Goal: Check status: Check status

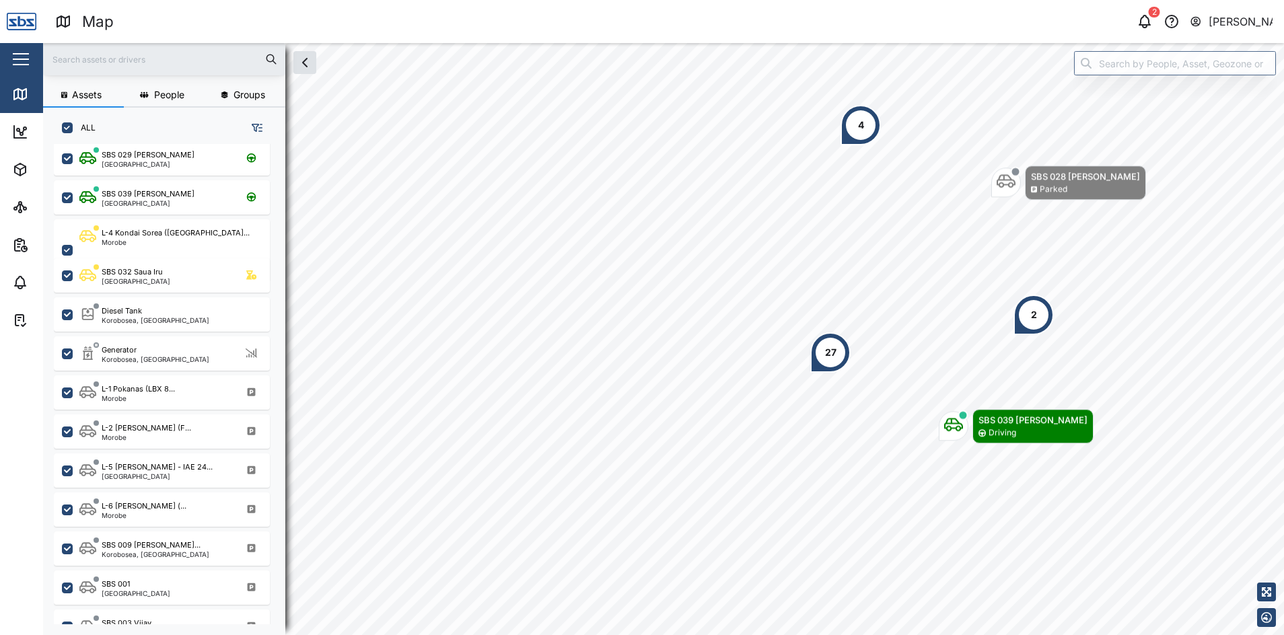
scroll to position [404, 0]
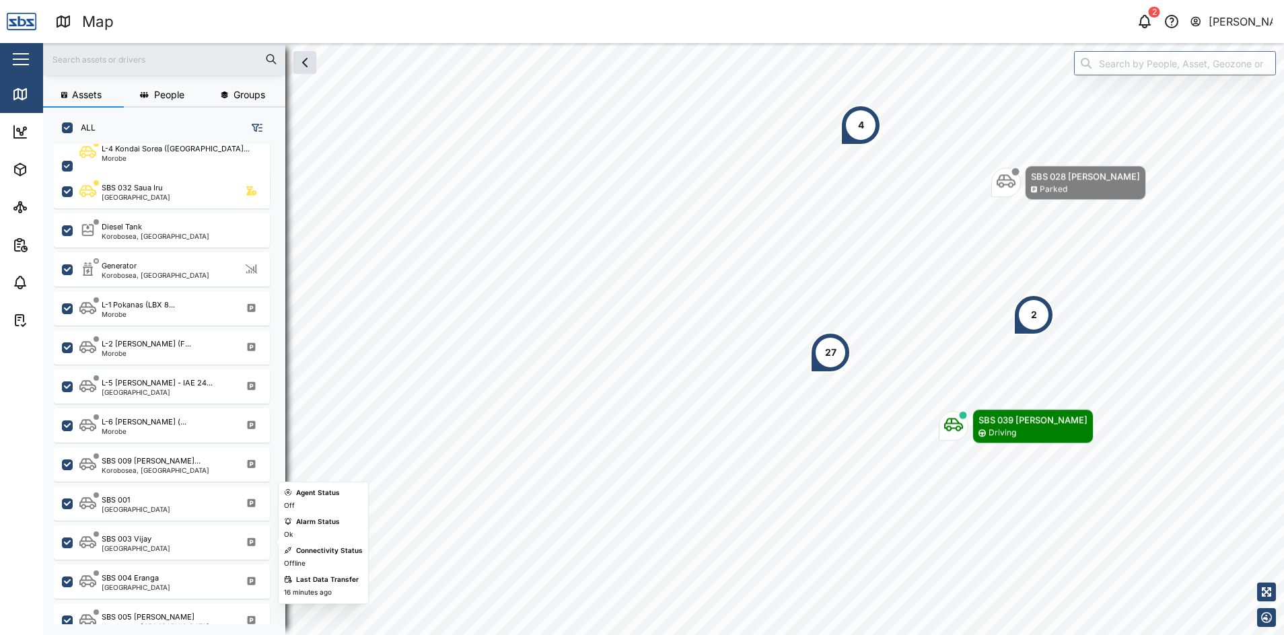
click at [176, 535] on div "SBS 003 Vijay [GEOGRAPHIC_DATA]" at bounding box center [170, 543] width 182 height 18
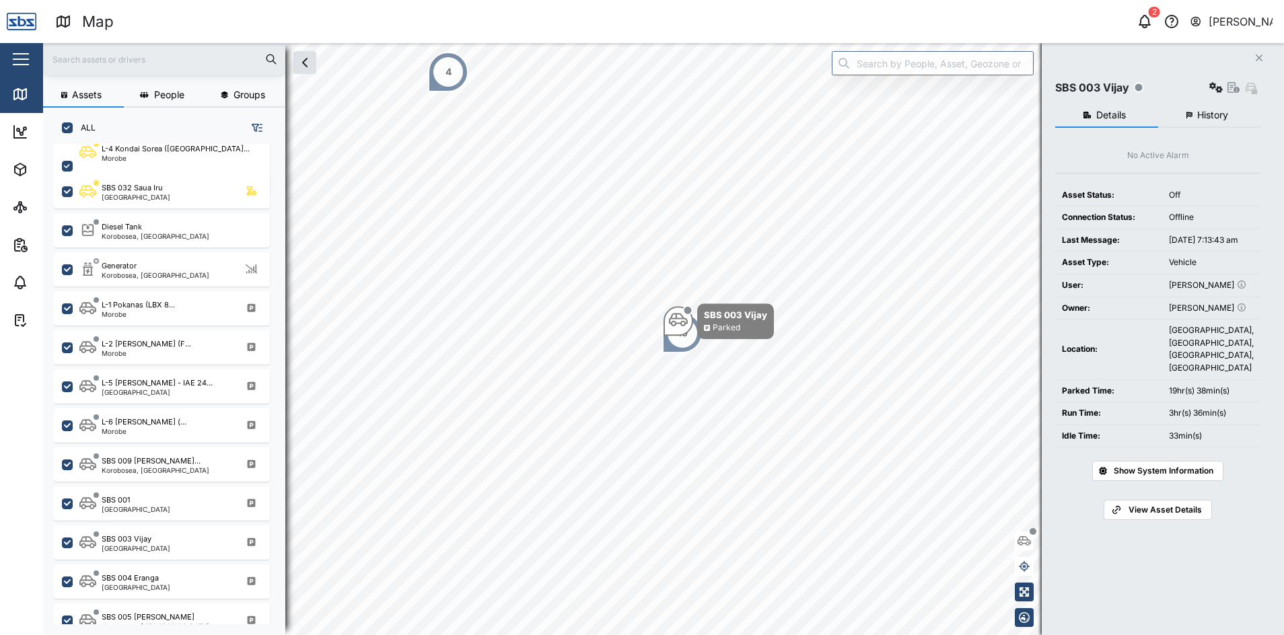
click at [1200, 121] on button "History" at bounding box center [1209, 116] width 103 height 24
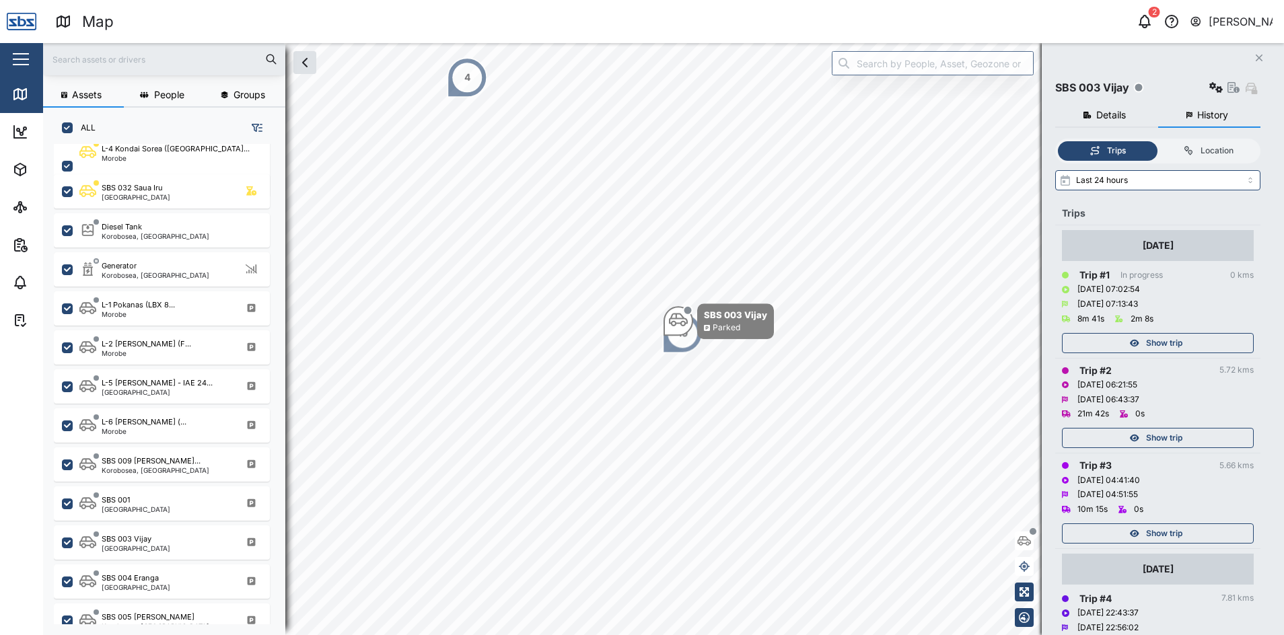
click at [1170, 528] on span "Show trip" at bounding box center [1164, 533] width 36 height 19
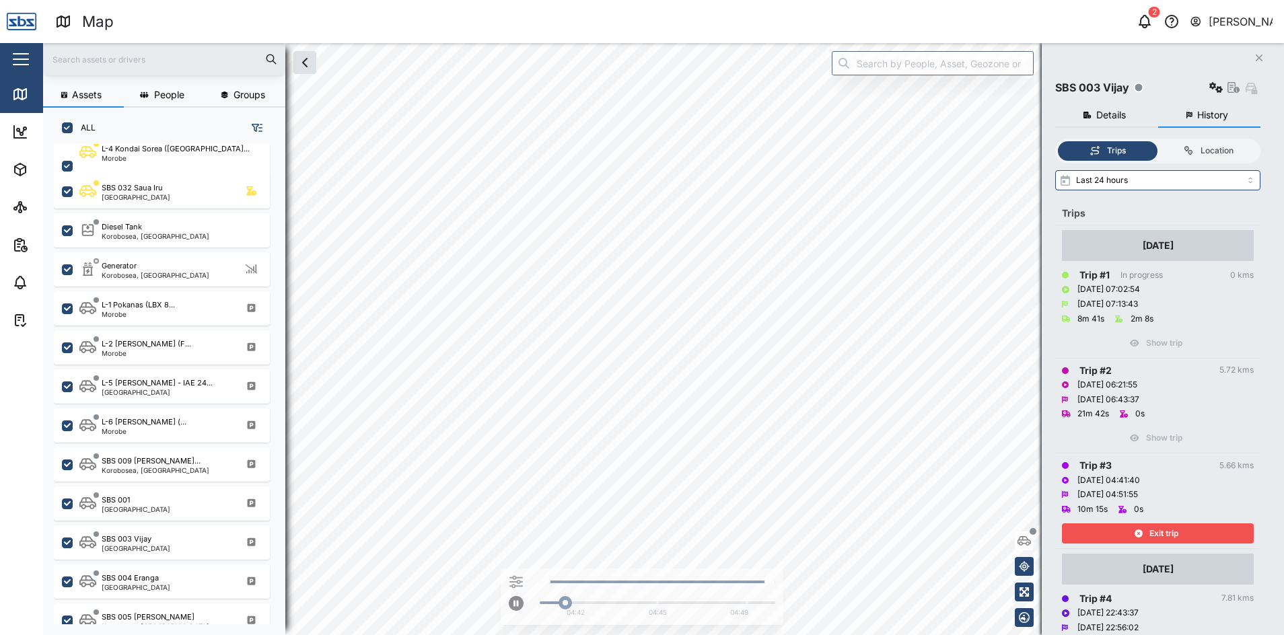
click at [1170, 528] on span "Exit trip" at bounding box center [1164, 533] width 29 height 19
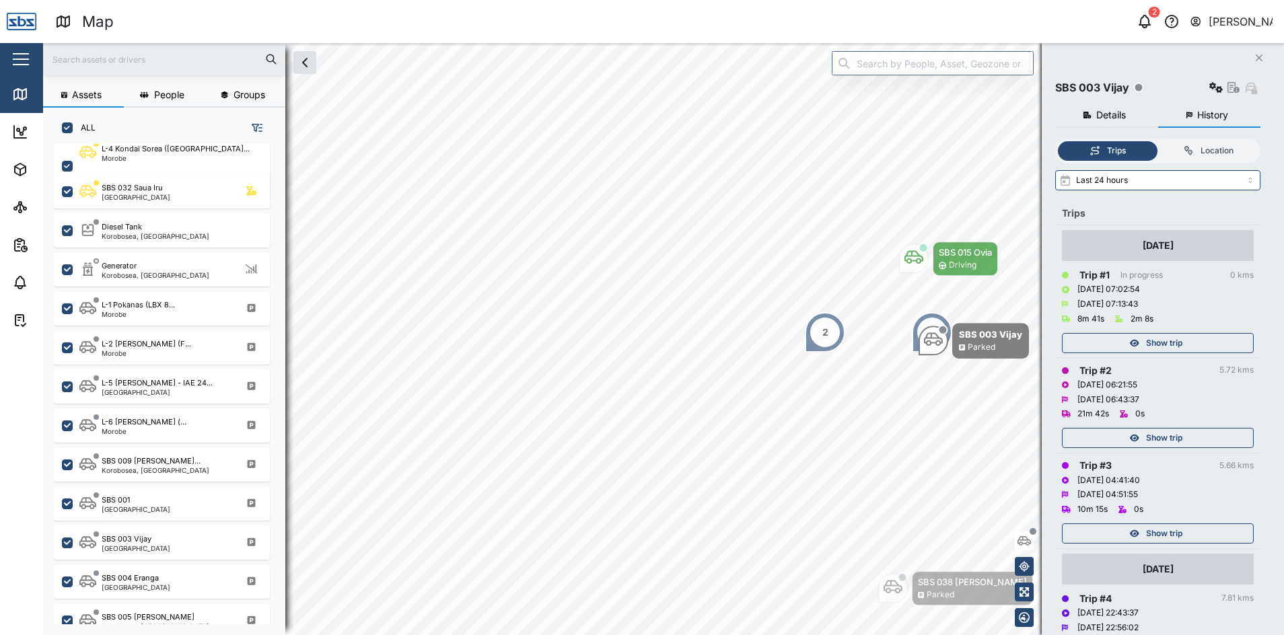
click at [1173, 439] on span "Show trip" at bounding box center [1164, 438] width 36 height 19
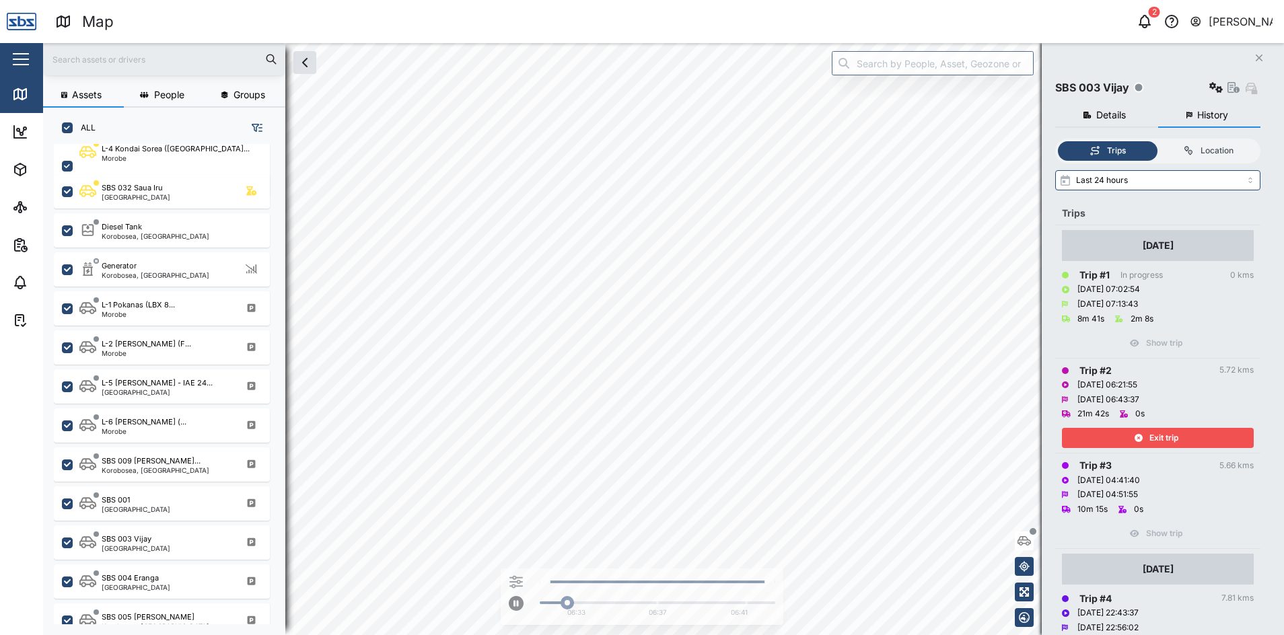
click at [1173, 439] on span "Exit trip" at bounding box center [1164, 438] width 29 height 19
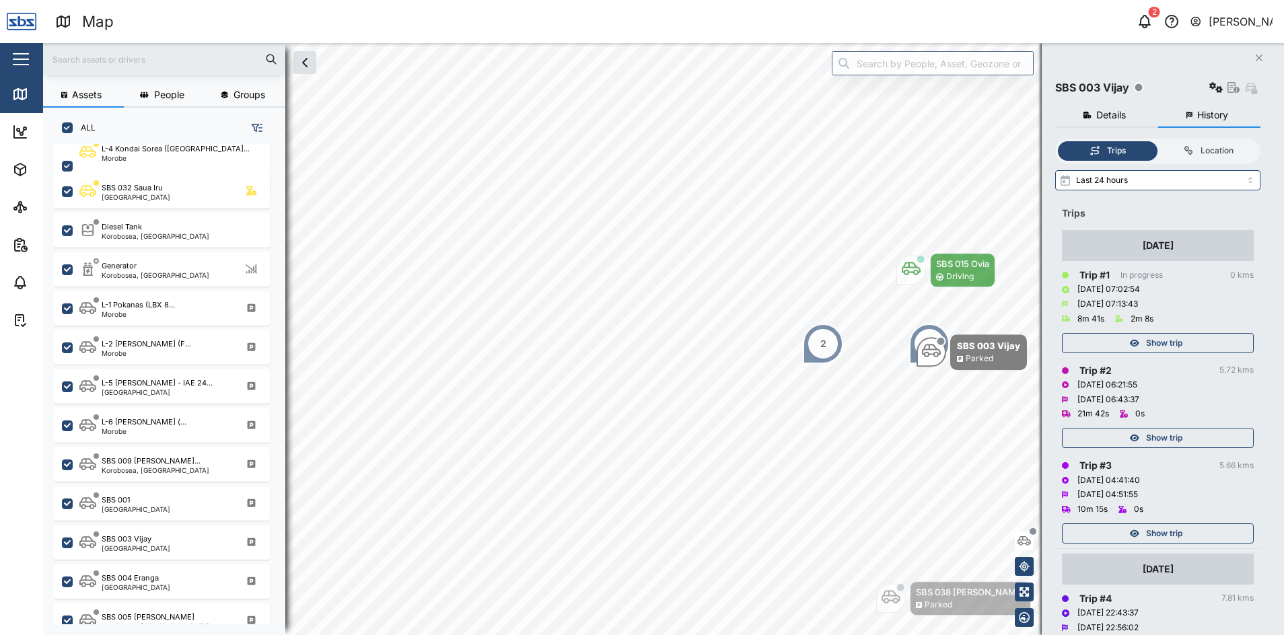
click at [1173, 345] on span "Show trip" at bounding box center [1164, 343] width 36 height 19
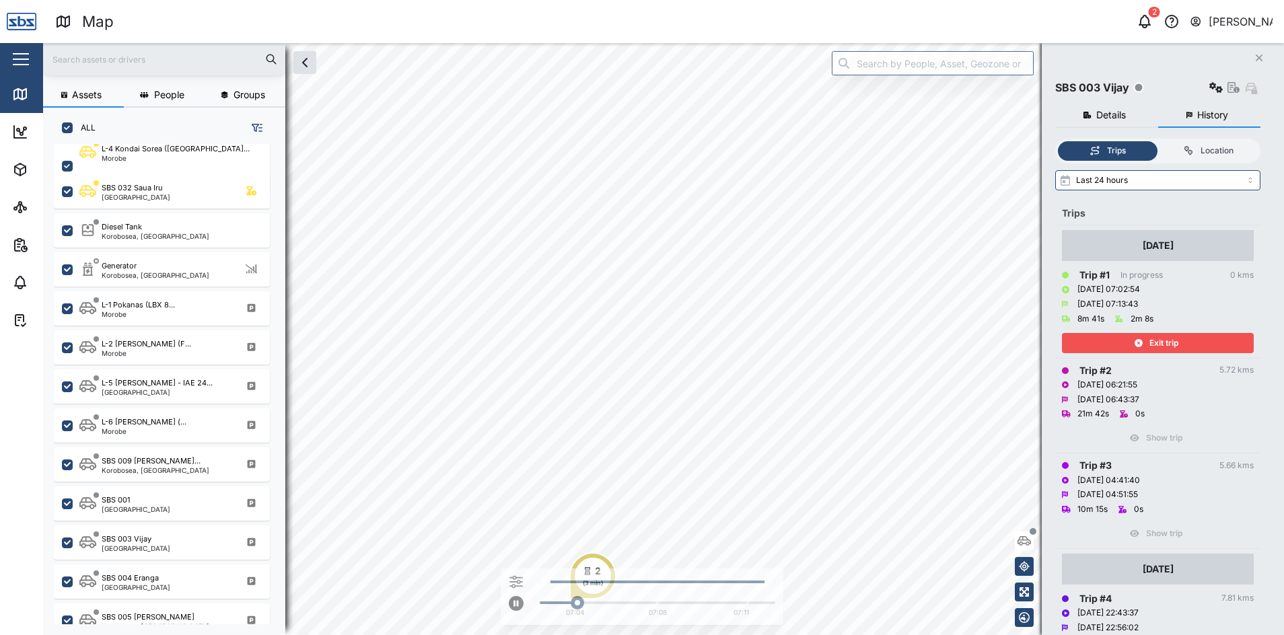
click at [1173, 345] on span "Exit trip" at bounding box center [1164, 343] width 29 height 19
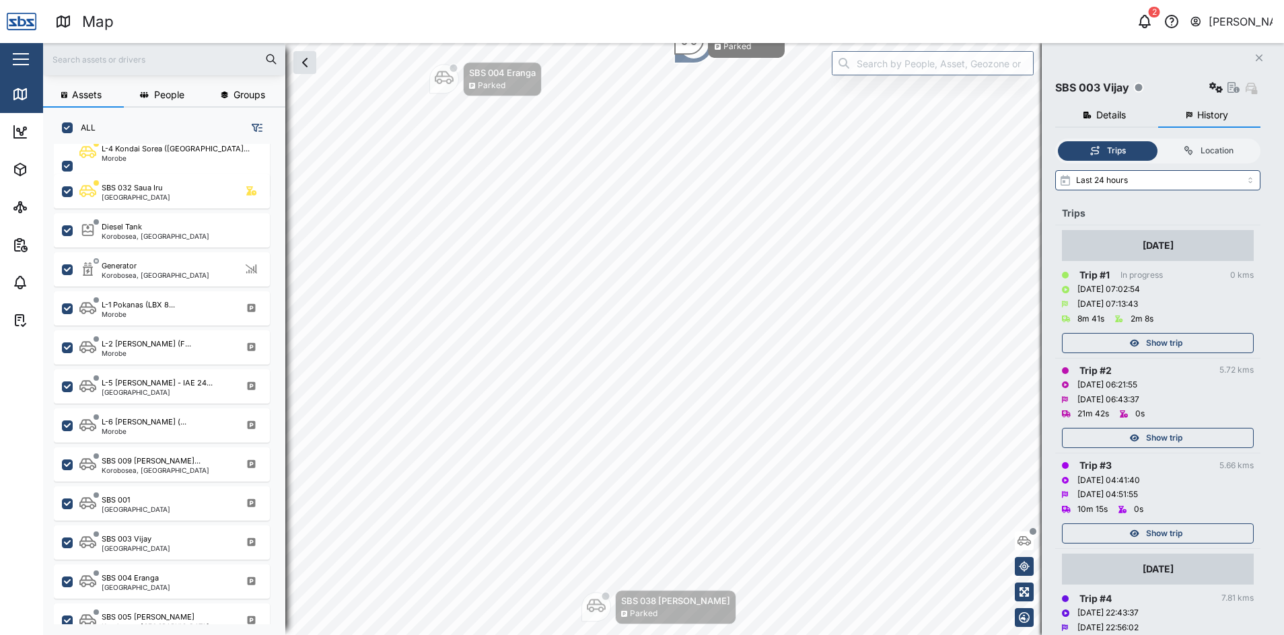
click at [1256, 59] on icon "Close" at bounding box center [1259, 58] width 8 height 11
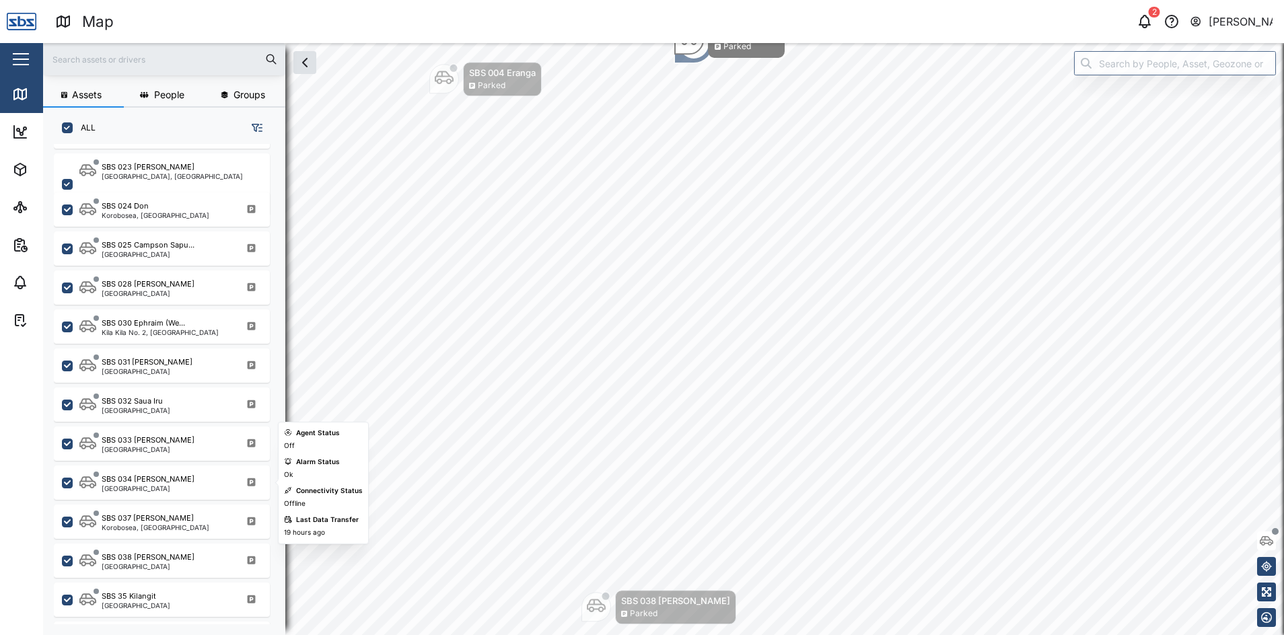
scroll to position [1315, 0]
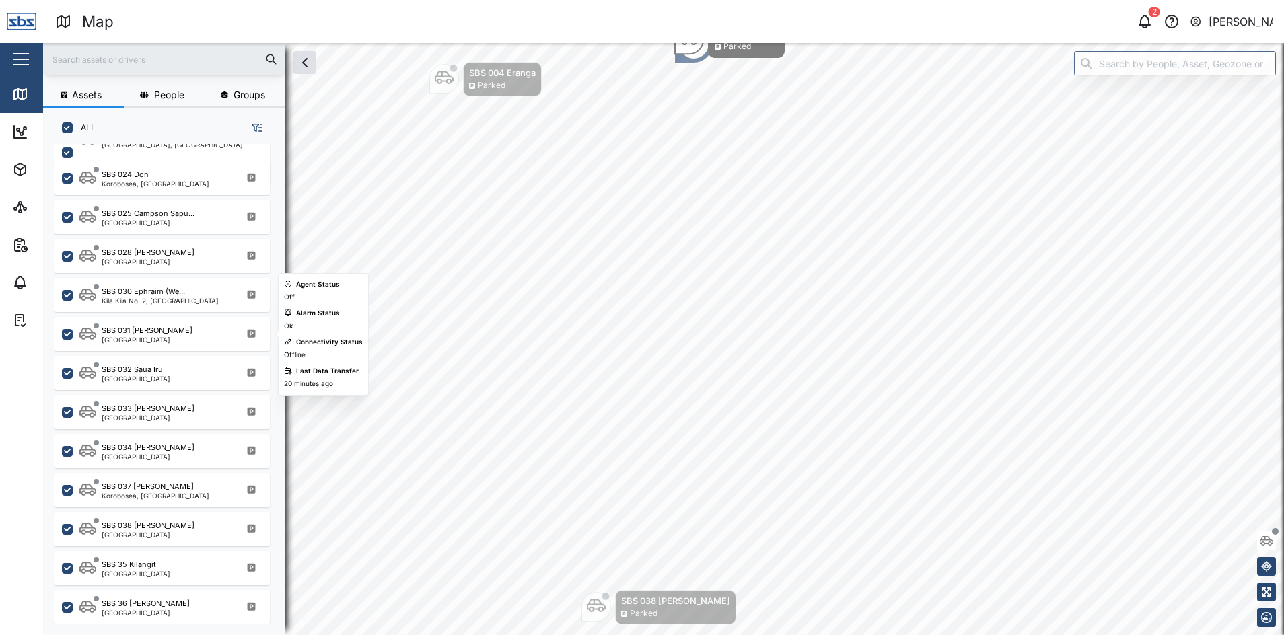
click at [152, 341] on div "[GEOGRAPHIC_DATA]" at bounding box center [147, 340] width 91 height 7
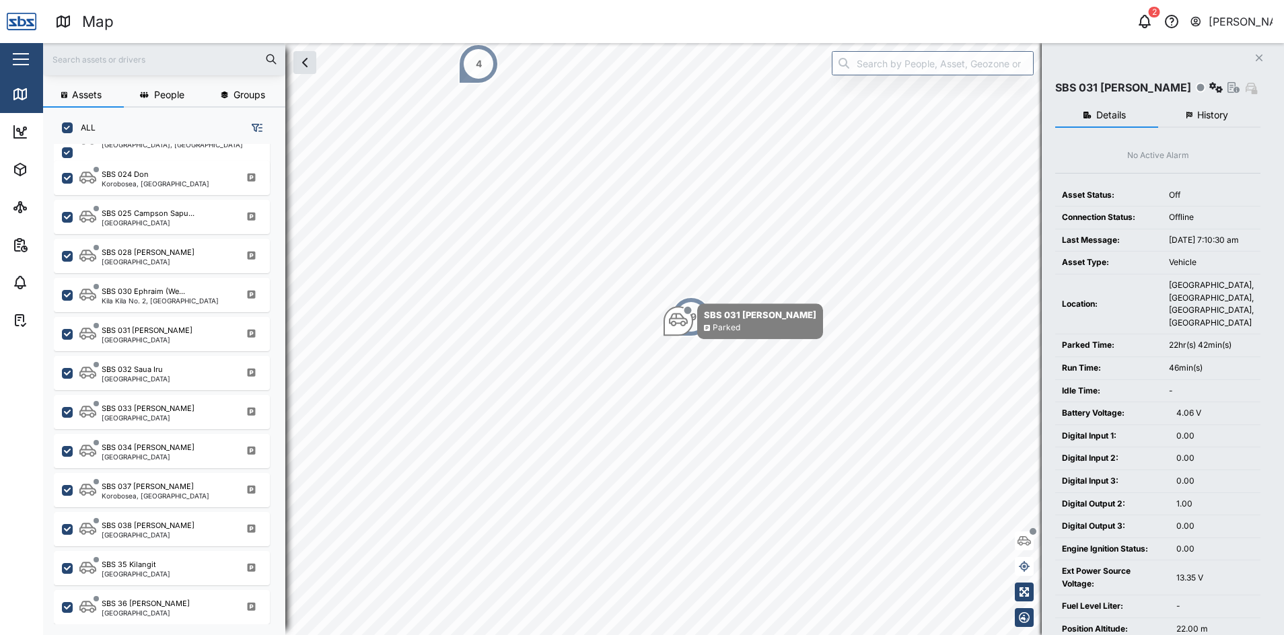
click at [1225, 116] on span "History" at bounding box center [1212, 114] width 31 height 9
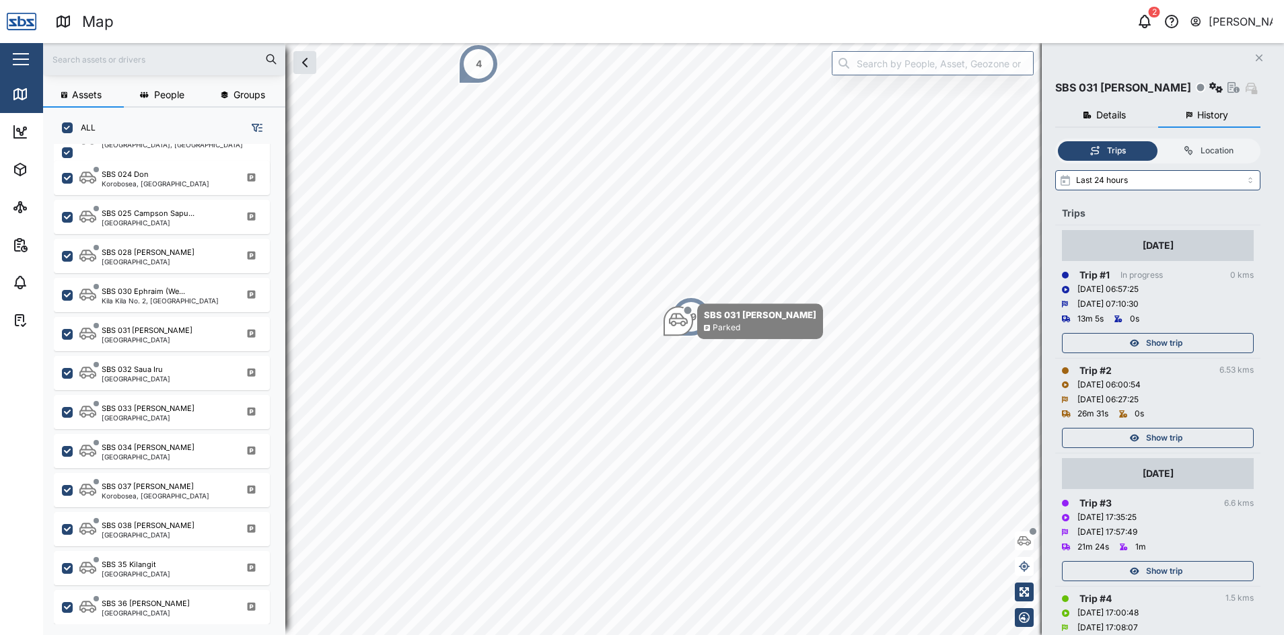
click at [1176, 571] on span "Show trip" at bounding box center [1164, 571] width 36 height 19
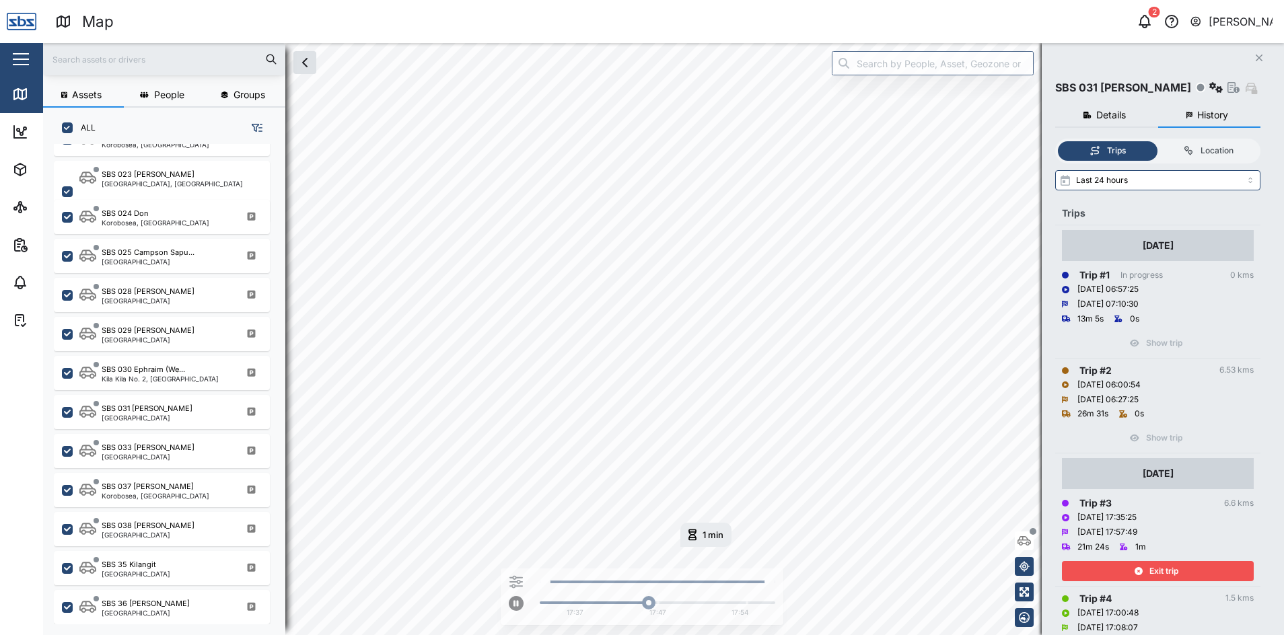
click at [1176, 571] on span "Exit trip" at bounding box center [1164, 571] width 29 height 19
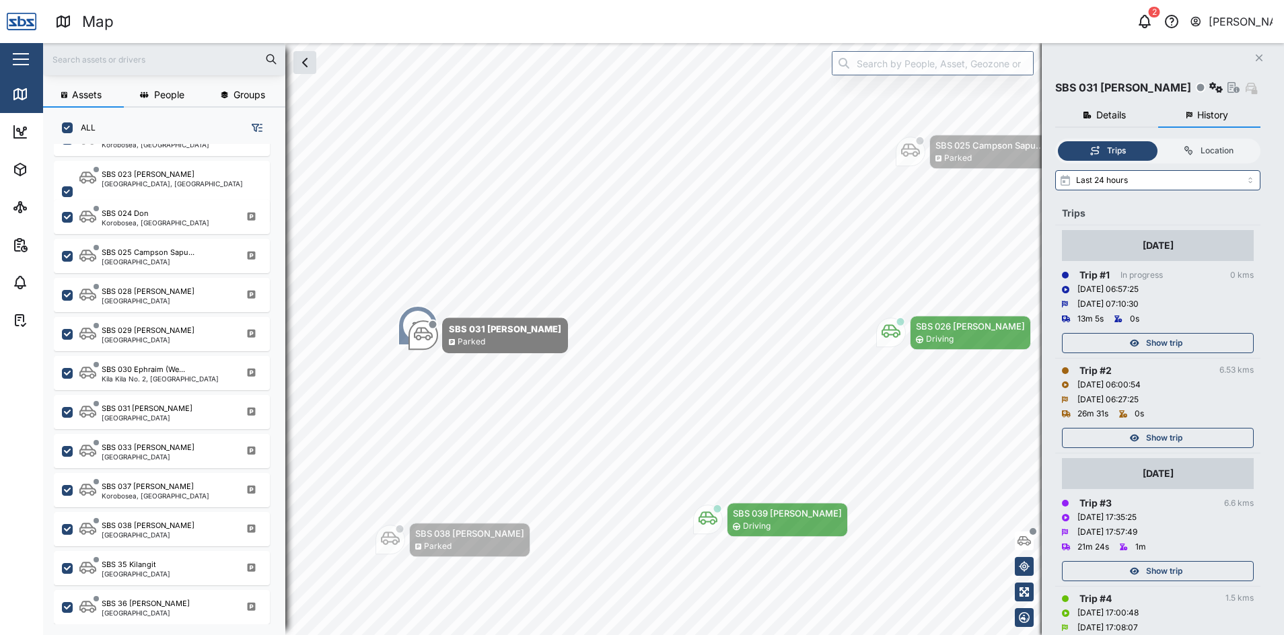
click at [1166, 439] on span "Show trip" at bounding box center [1164, 438] width 36 height 19
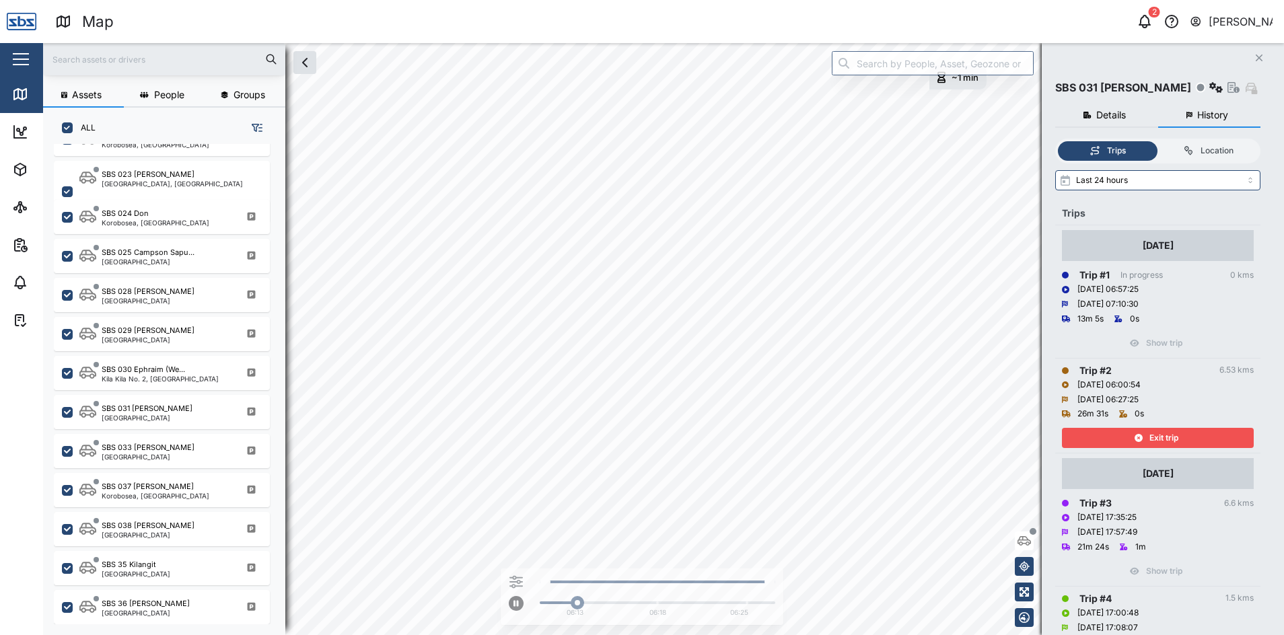
click at [1166, 439] on span "Exit trip" at bounding box center [1164, 438] width 29 height 19
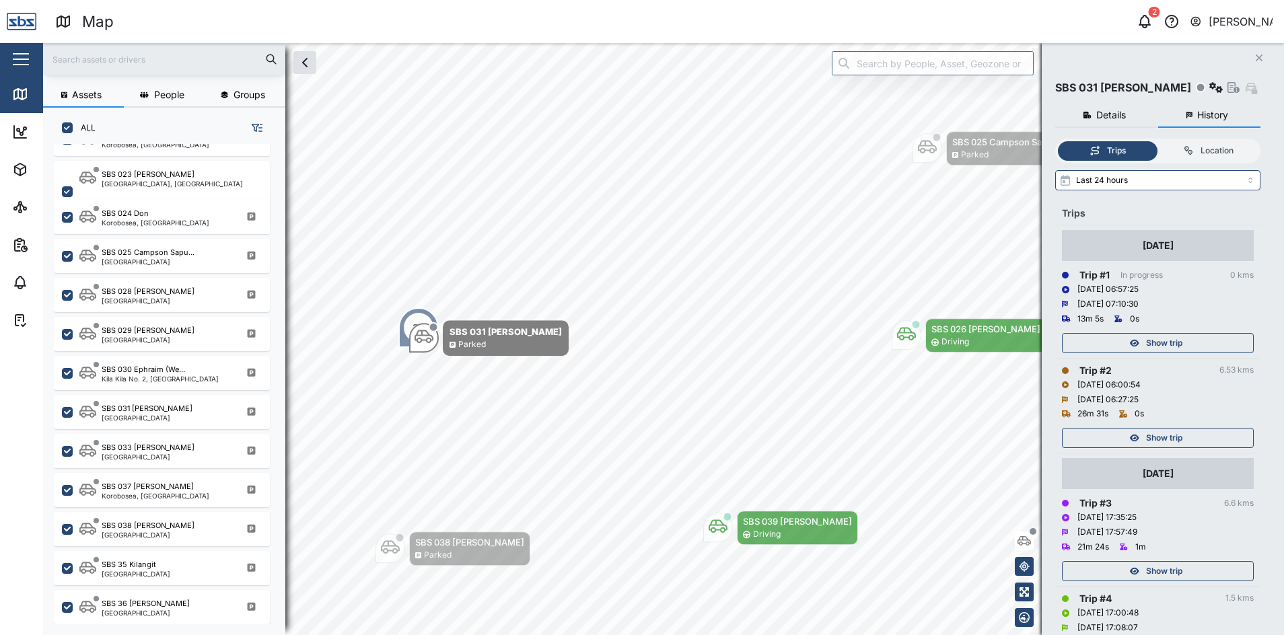
click at [1168, 339] on span "Show trip" at bounding box center [1164, 343] width 36 height 19
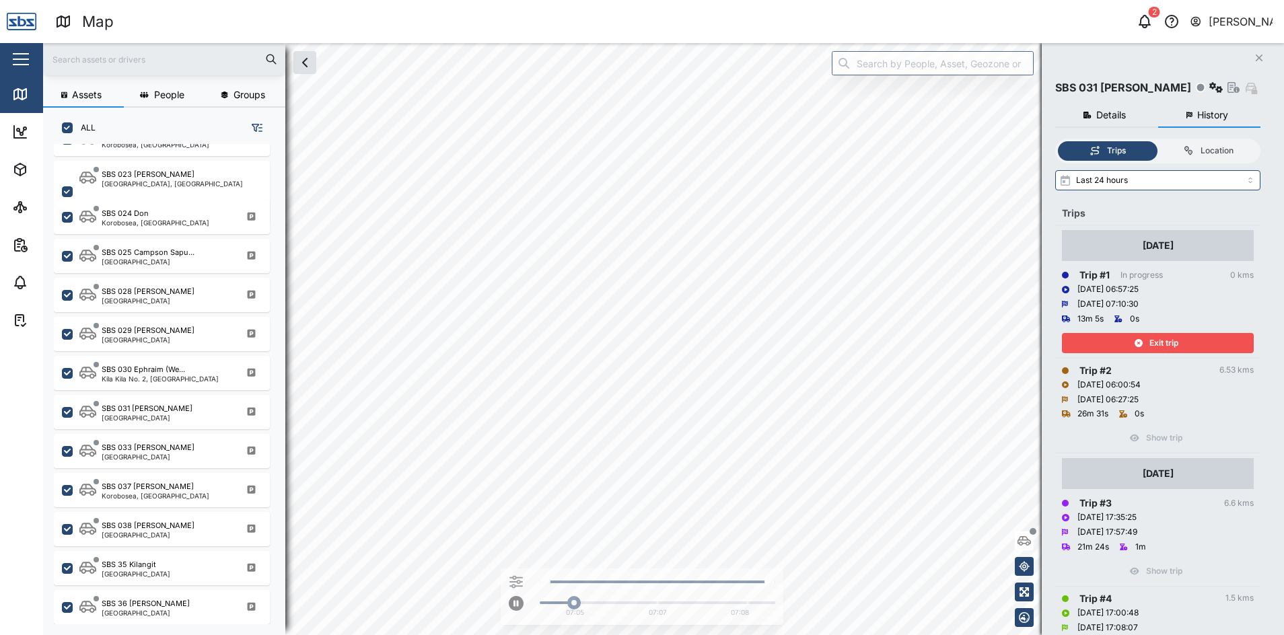
click at [1168, 339] on span "Exit trip" at bounding box center [1164, 343] width 29 height 19
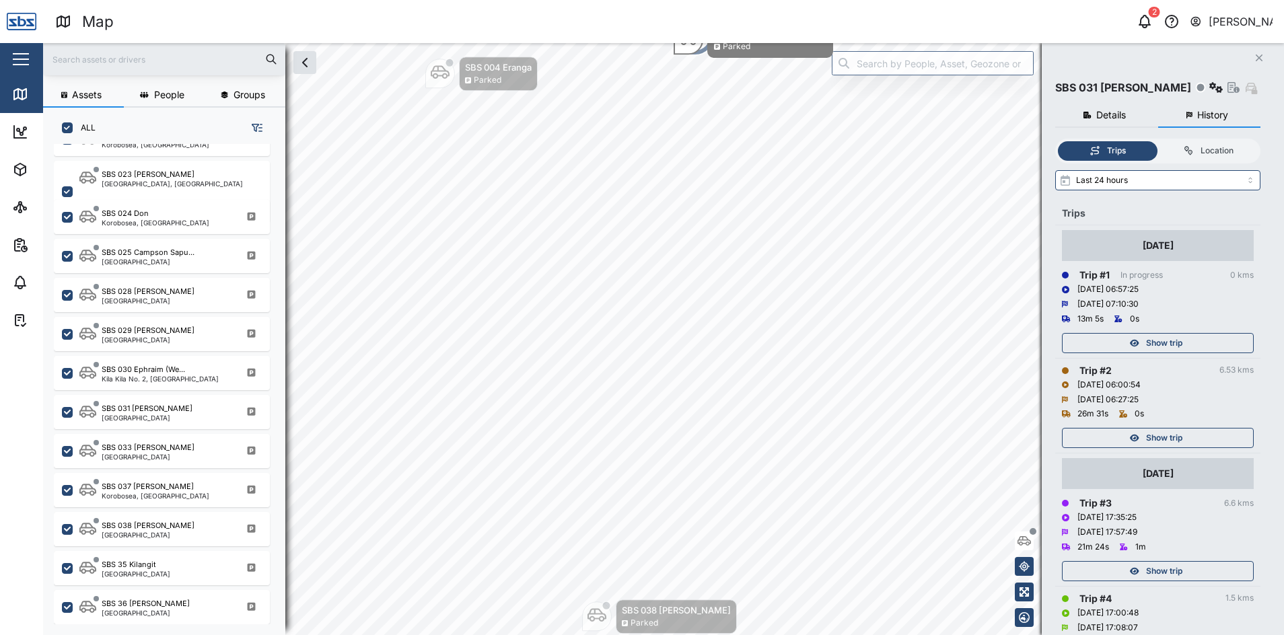
click at [1257, 55] on icon "Close" at bounding box center [1259, 58] width 8 height 11
